Goal: Complete application form

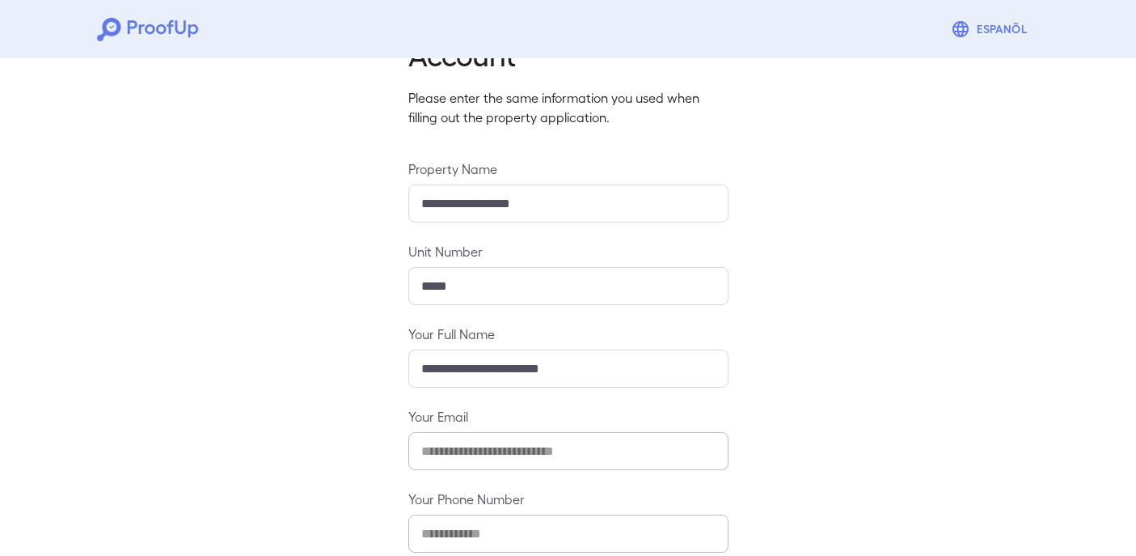
scroll to position [177, 0]
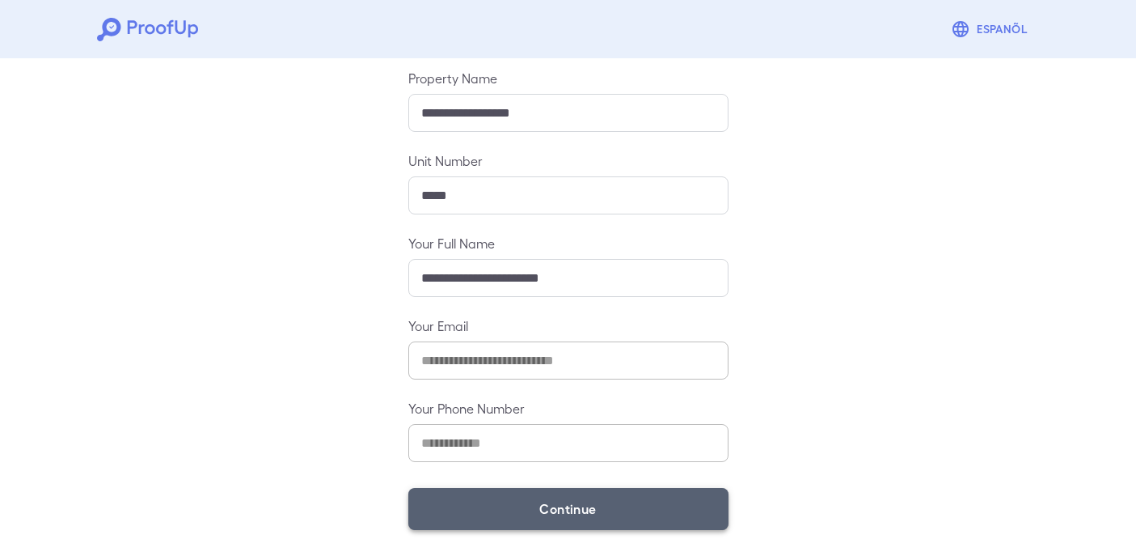
click at [556, 503] on button "Continue" at bounding box center [568, 509] width 320 height 42
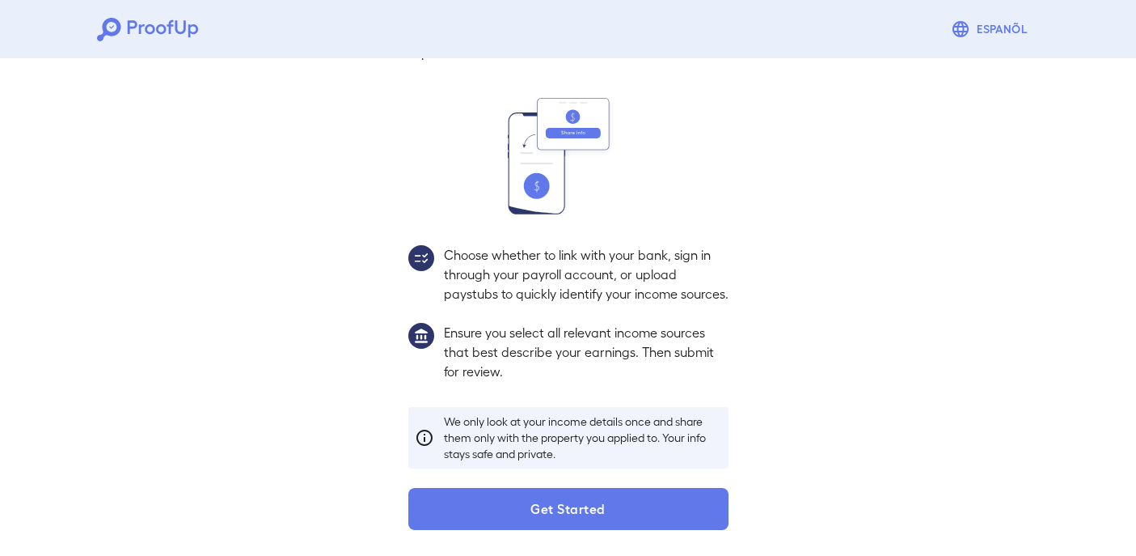
scroll to position [154, 0]
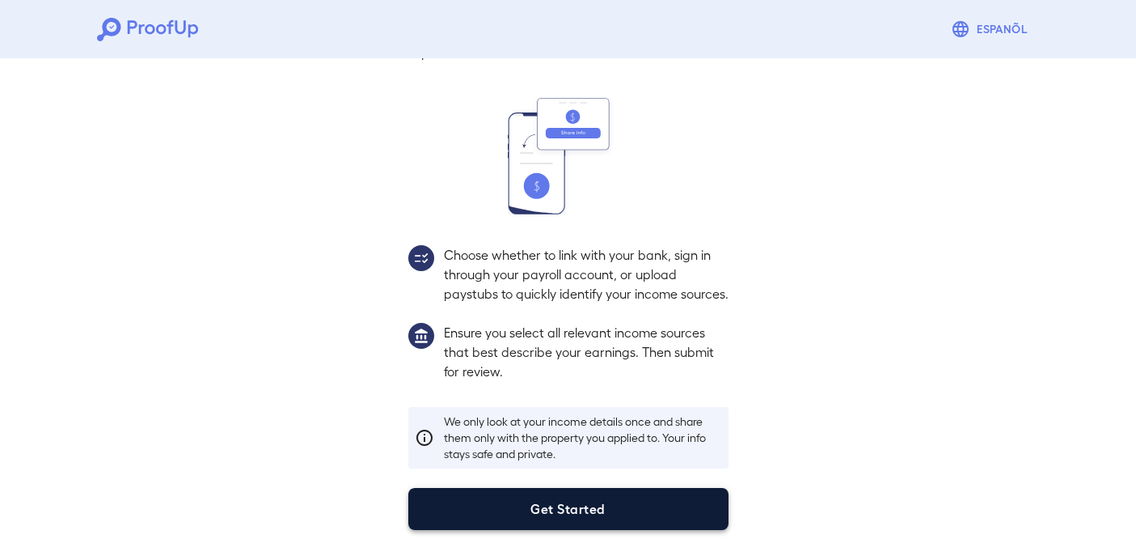
click at [572, 504] on button "Get Started" at bounding box center [568, 509] width 320 height 42
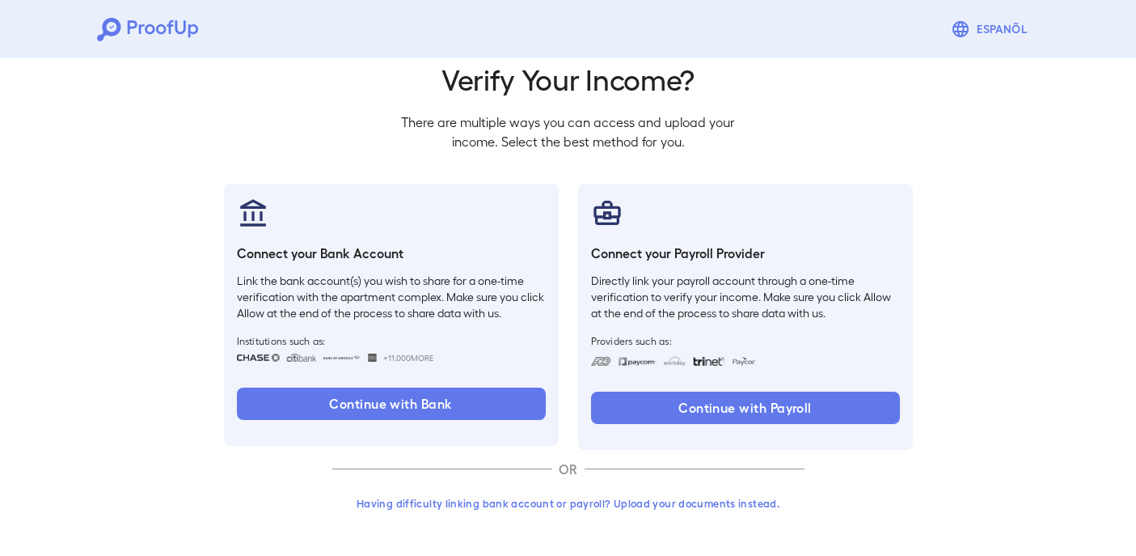
scroll to position [62, 0]
click at [548, 507] on button "Having difficulty linking bank account or payroll? Upload your documents instea…" at bounding box center [568, 502] width 472 height 29
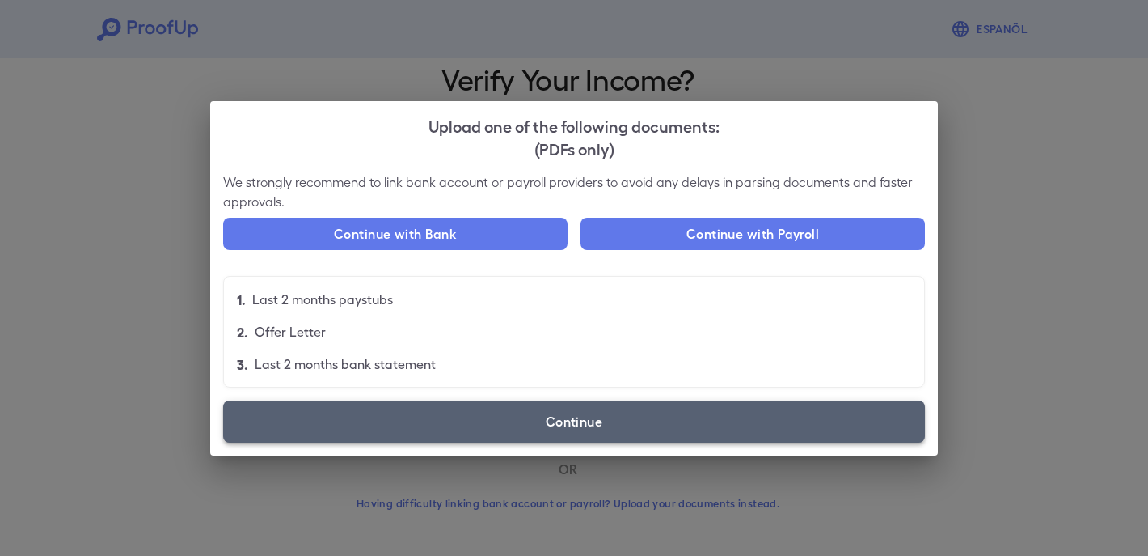
click at [495, 420] on label "Continue" at bounding box center [574, 421] width 702 height 42
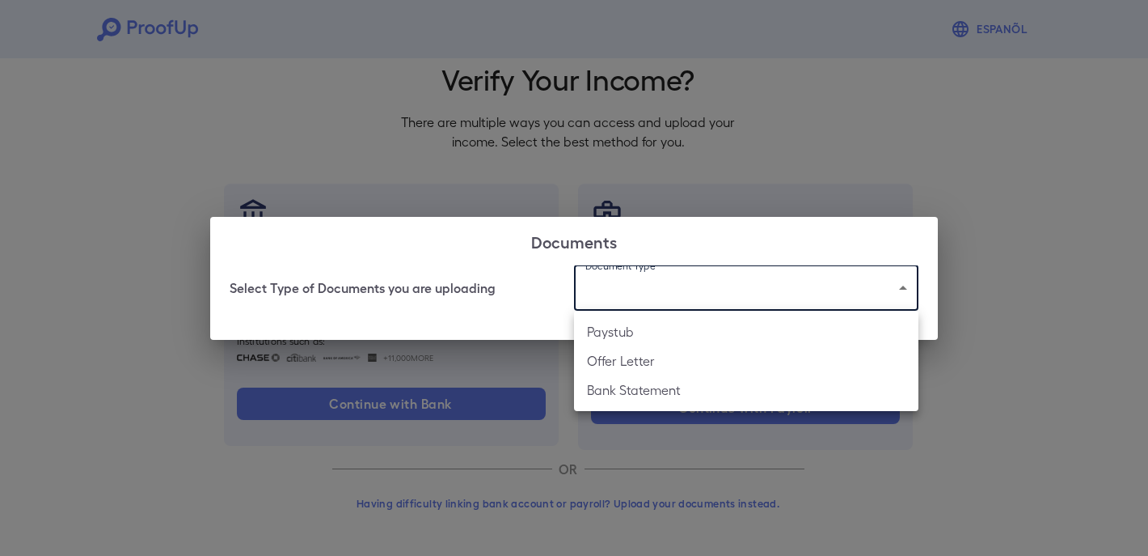
click at [649, 288] on body "Espanõl Go back How Would You Like to Verify Your Income? There are multiple wa…" at bounding box center [574, 247] width 1148 height 618
click at [657, 391] on li "Bank Statement" at bounding box center [746, 389] width 344 height 29
type input "**********"
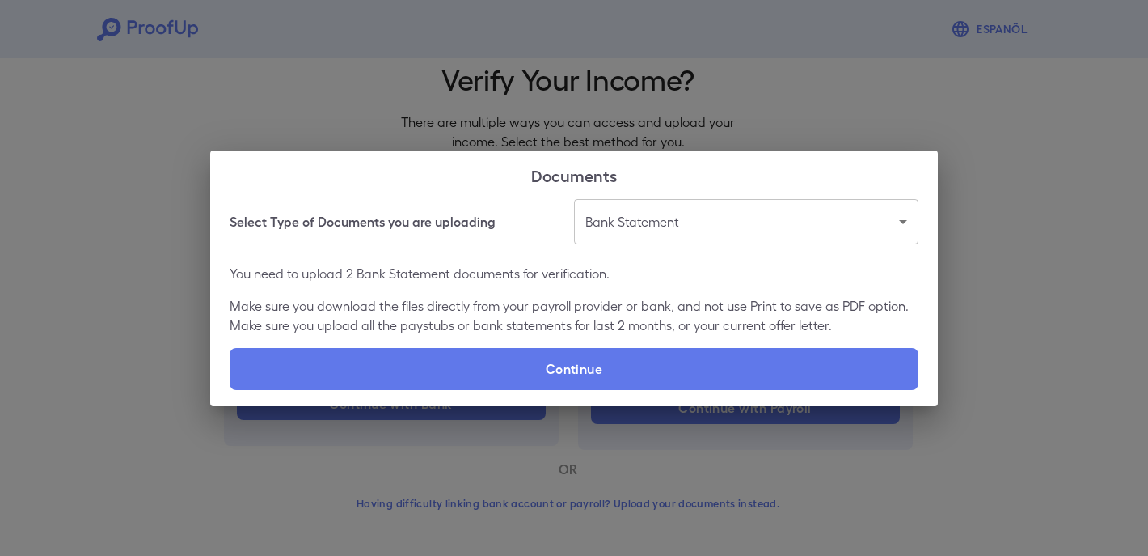
click at [682, 123] on div "**********" at bounding box center [574, 278] width 1148 height 556
